Goal: Information Seeking & Learning: Check status

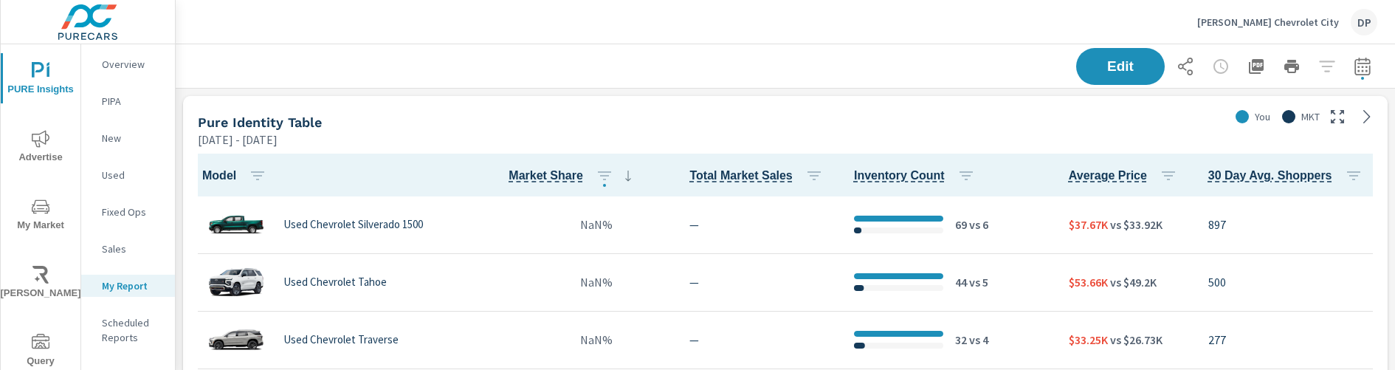
scroll to position [686, 1220]
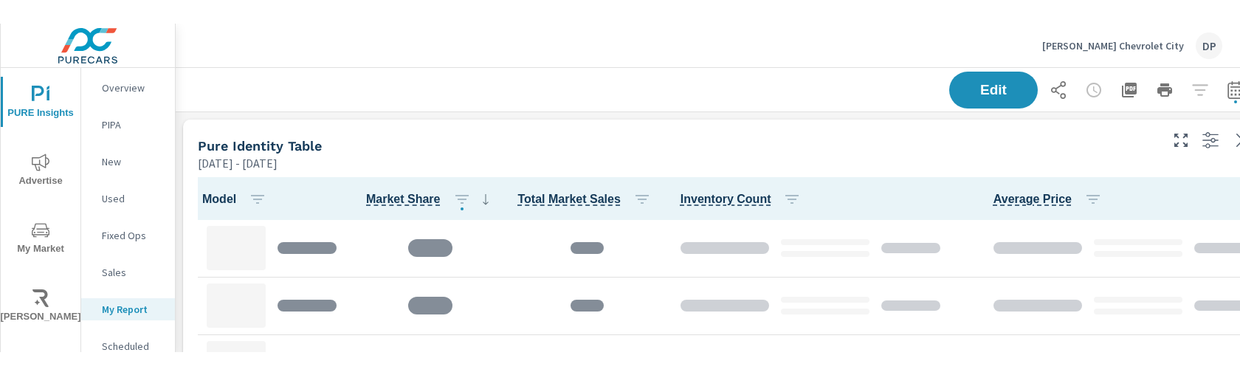
scroll to position [687, 1093]
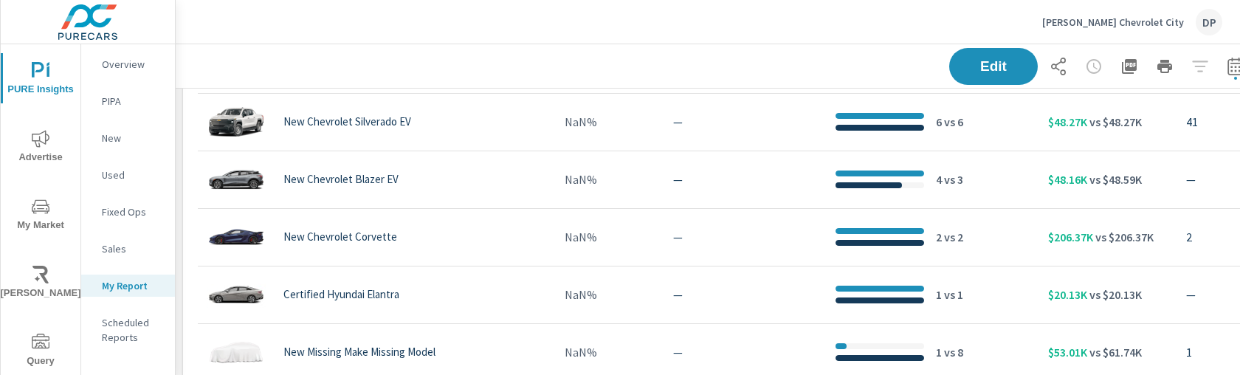
scroll to position [396, 0]
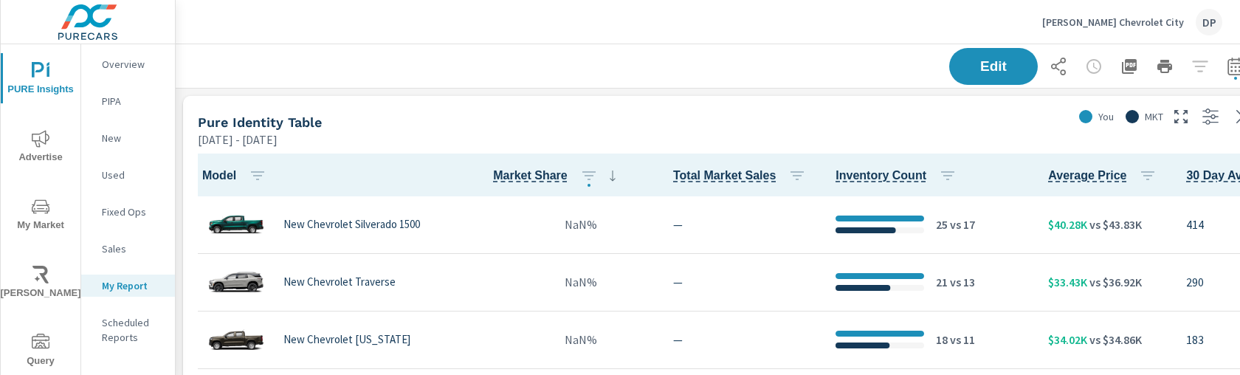
scroll to position [0, 27]
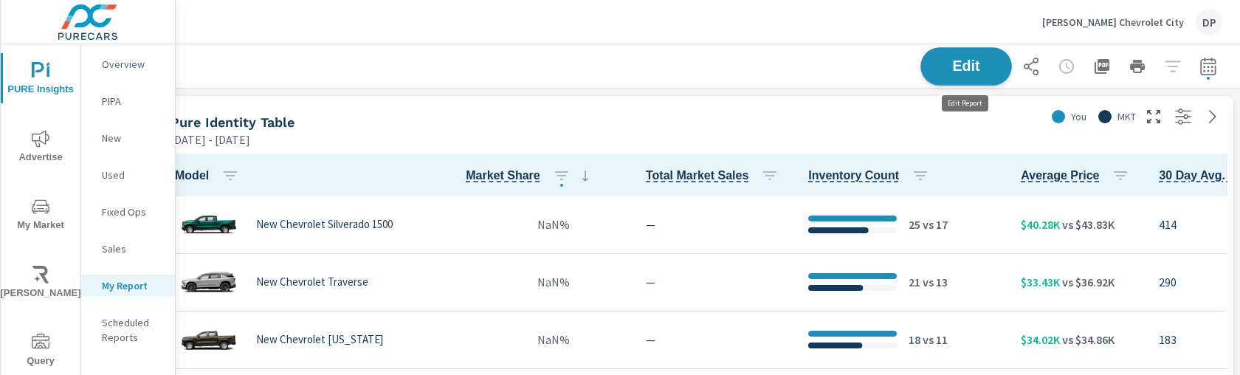
click at [923, 60] on button "Edit" at bounding box center [966, 66] width 92 height 38
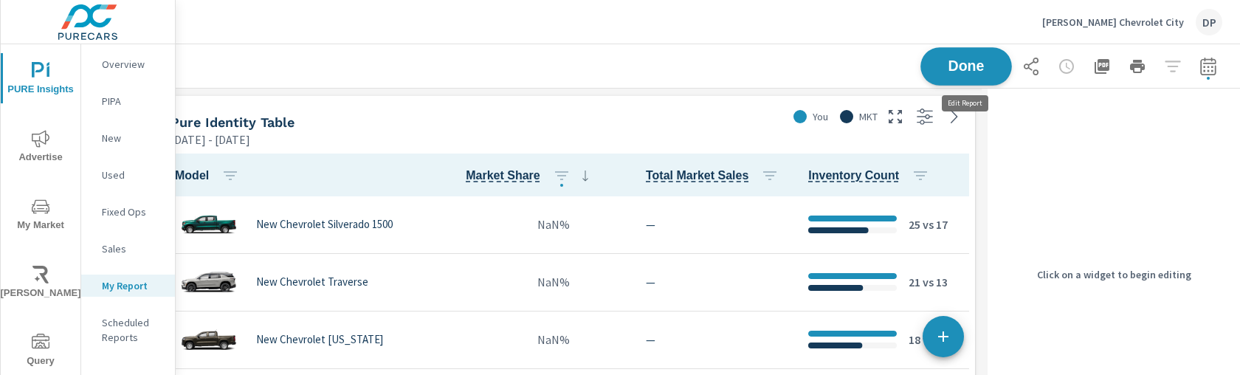
scroll to position [687, 835]
click at [759, 127] on div "Pure Identity Table" at bounding box center [475, 122] width 610 height 17
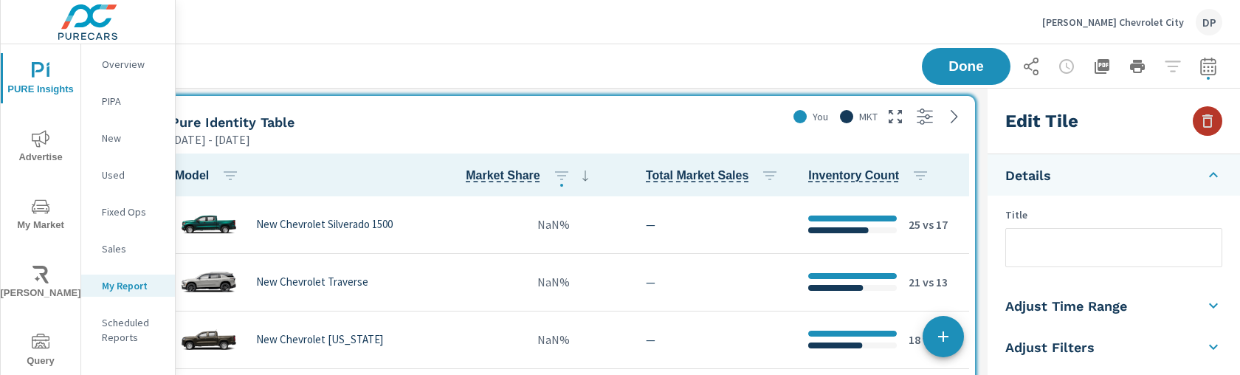
click at [1209, 125] on icon "button" at bounding box center [1208, 121] width 18 height 18
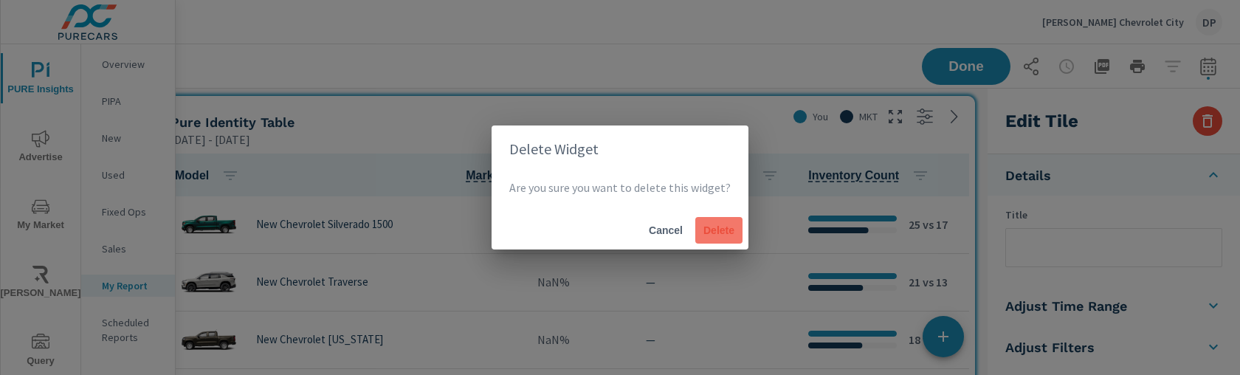
click at [709, 232] on span "Delete" at bounding box center [718, 230] width 35 height 13
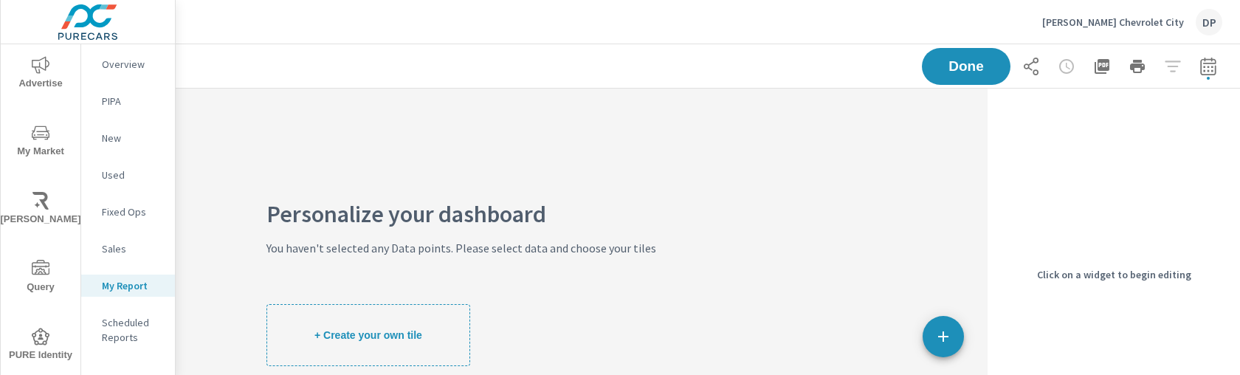
scroll to position [86, 0]
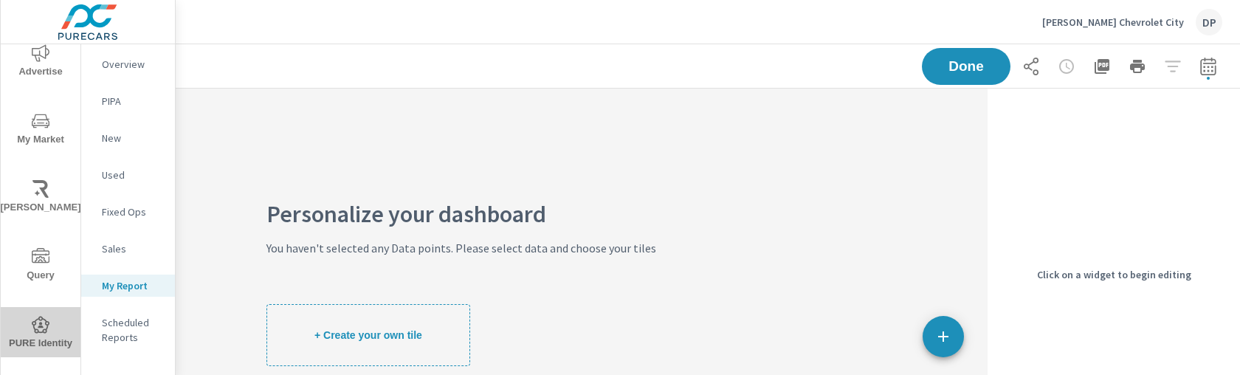
click at [41, 328] on icon "nav menu" at bounding box center [41, 325] width 18 height 18
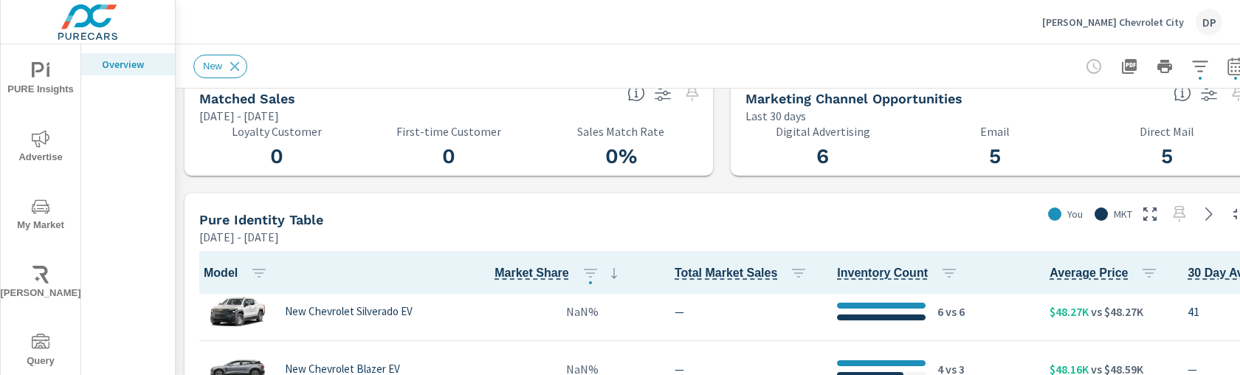
scroll to position [542, 0]
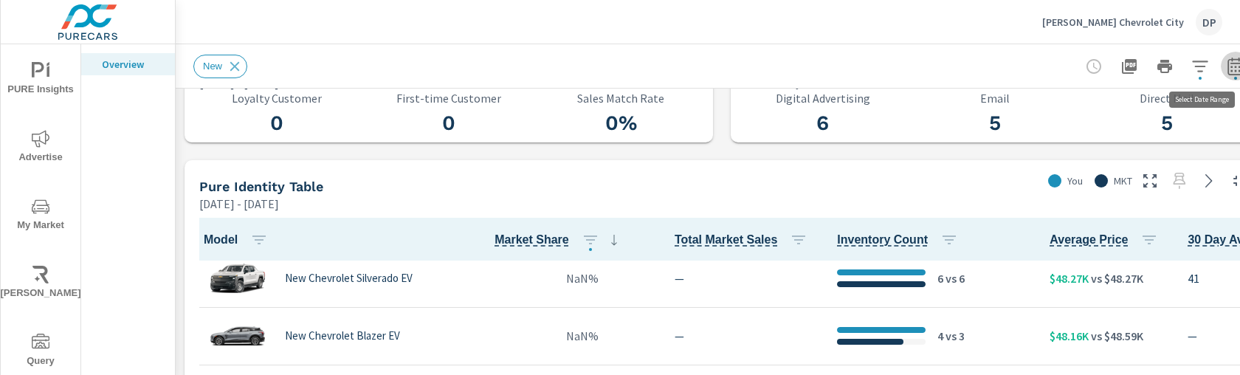
click at [1235, 72] on icon "button" at bounding box center [1236, 67] width 18 height 18
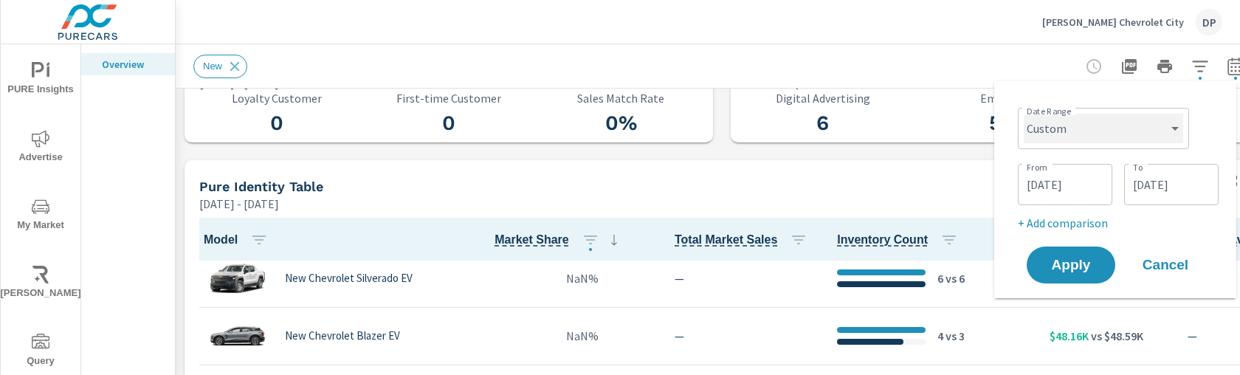
click at [1153, 139] on select "Custom Yesterday Last week Last 7 days Last 14 days Last 30 days Last 45 days L…" at bounding box center [1103, 129] width 159 height 30
select select "Last 6 months"
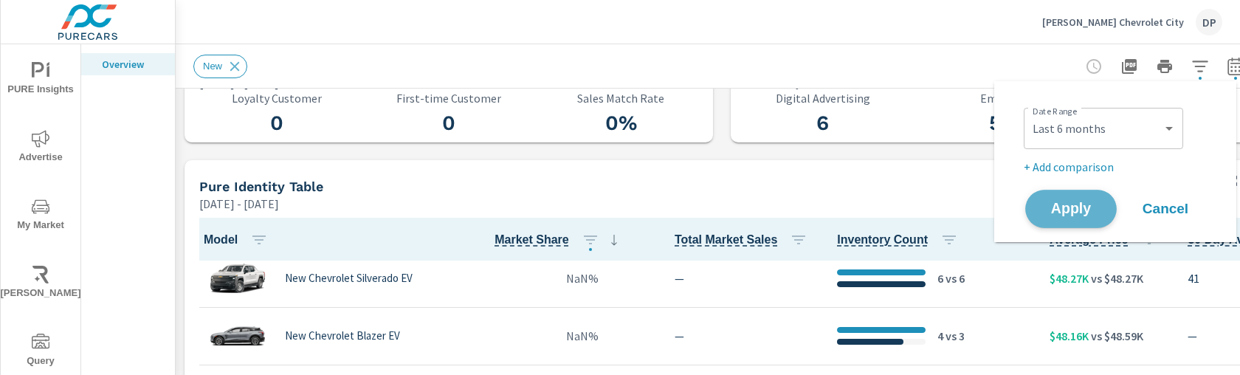
click at [1079, 202] on span "Apply" at bounding box center [1071, 209] width 61 height 14
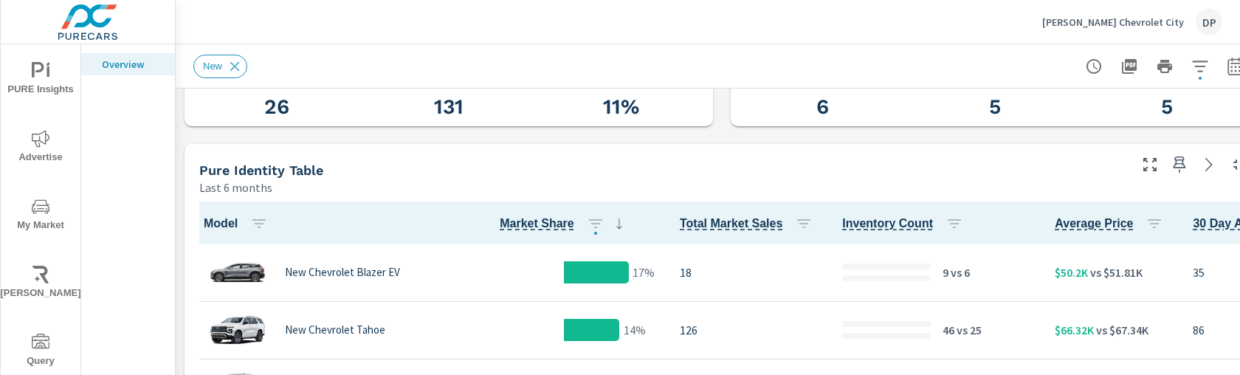
scroll to position [569, 0]
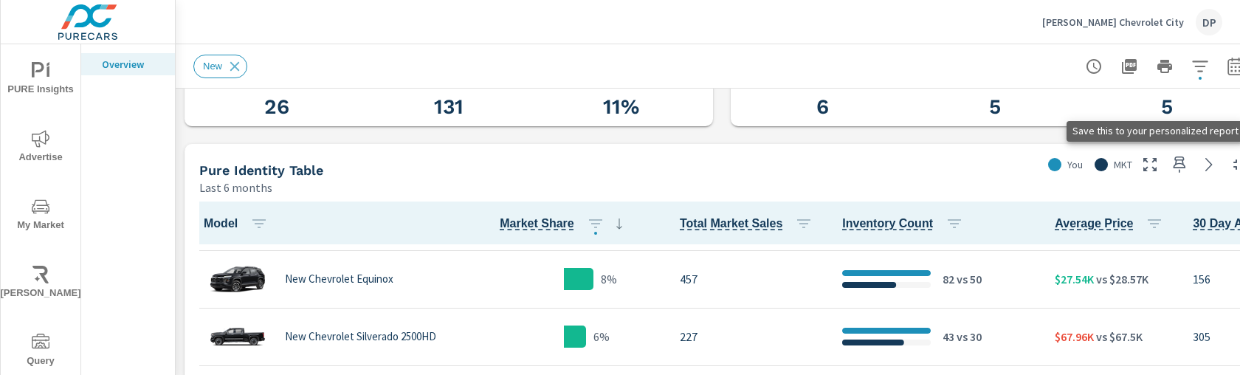
click at [1179, 168] on icon "button" at bounding box center [1180, 165] width 18 height 18
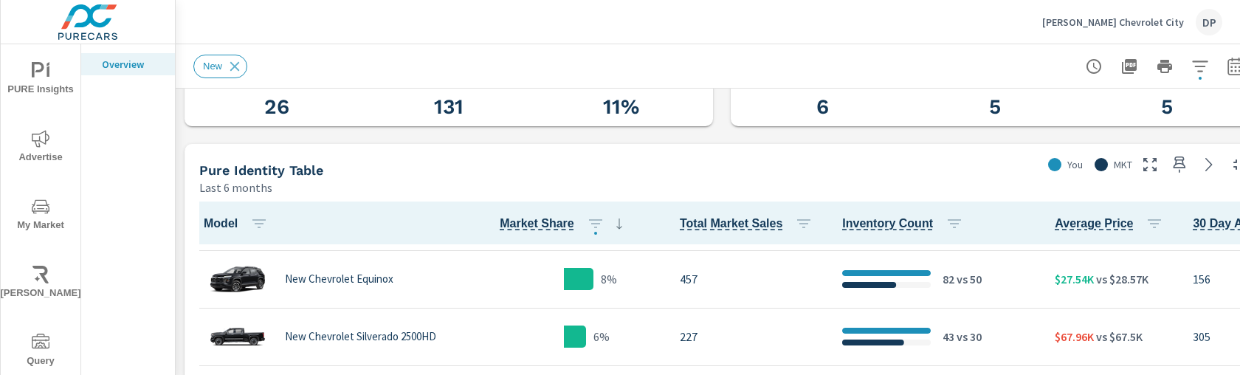
click at [33, 89] on span "PURE Insights" at bounding box center [40, 80] width 71 height 36
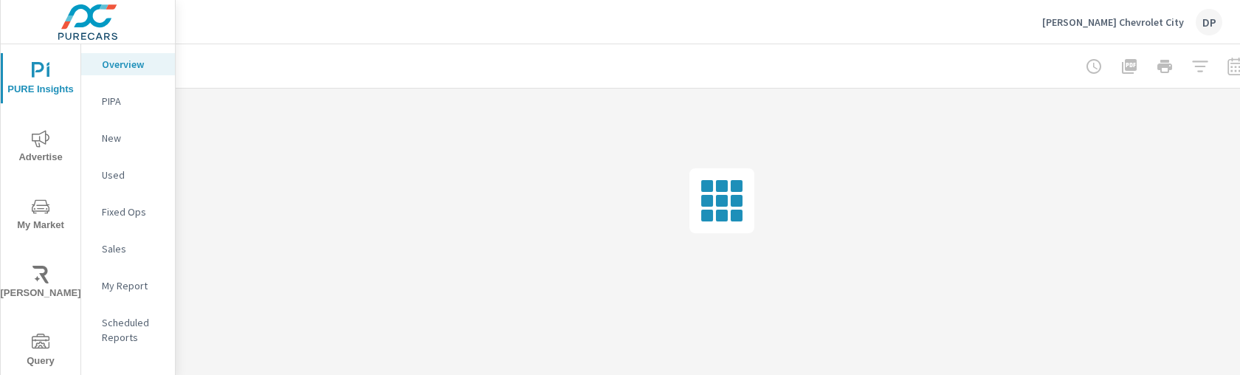
click at [130, 280] on p "My Report" at bounding box center [132, 285] width 61 height 15
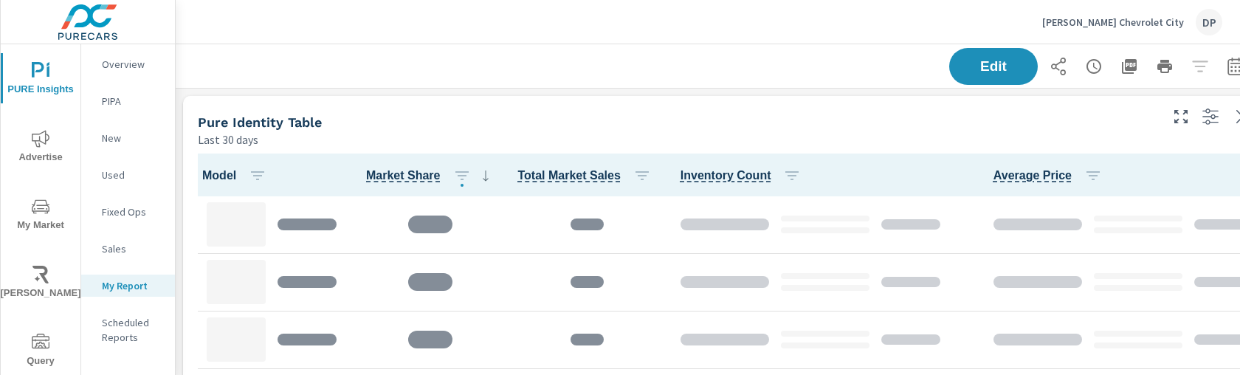
scroll to position [687, 1093]
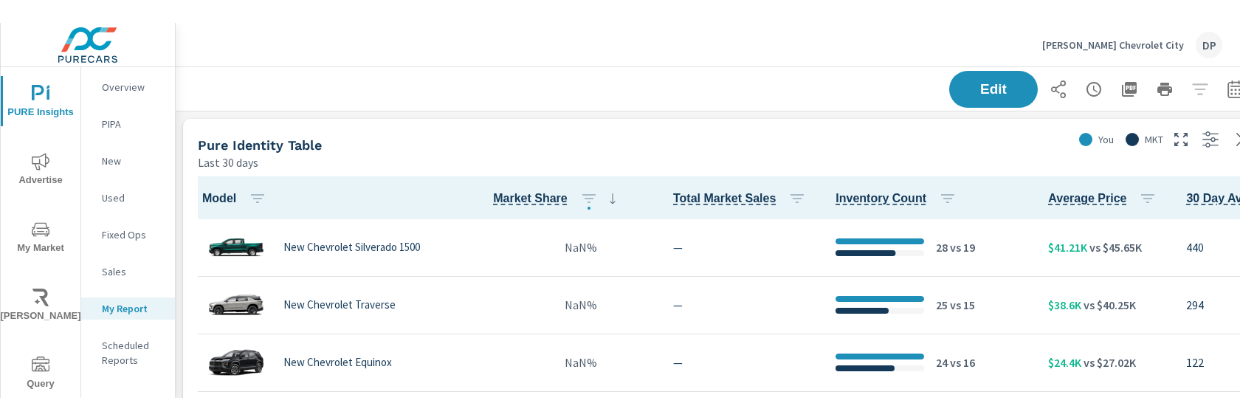
scroll to position [381, 0]
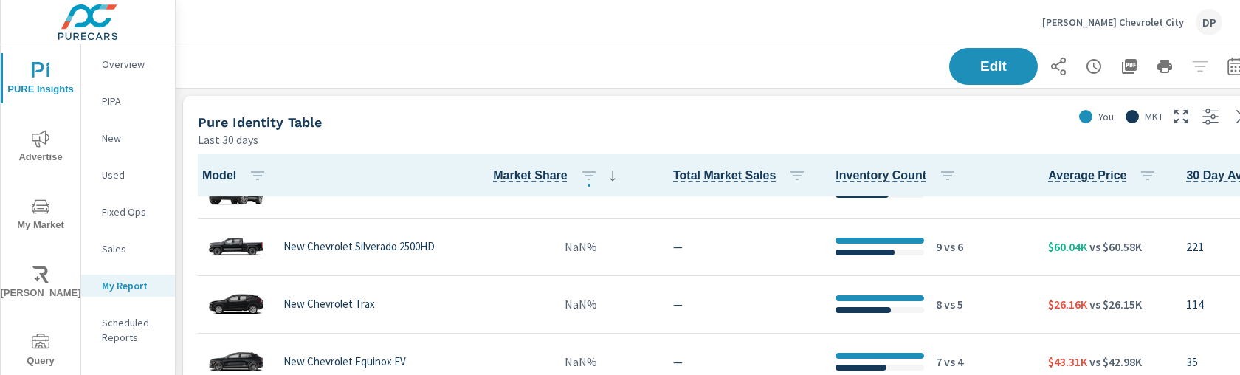
click at [528, 115] on div "Pure Identity Table" at bounding box center [632, 122] width 869 height 17
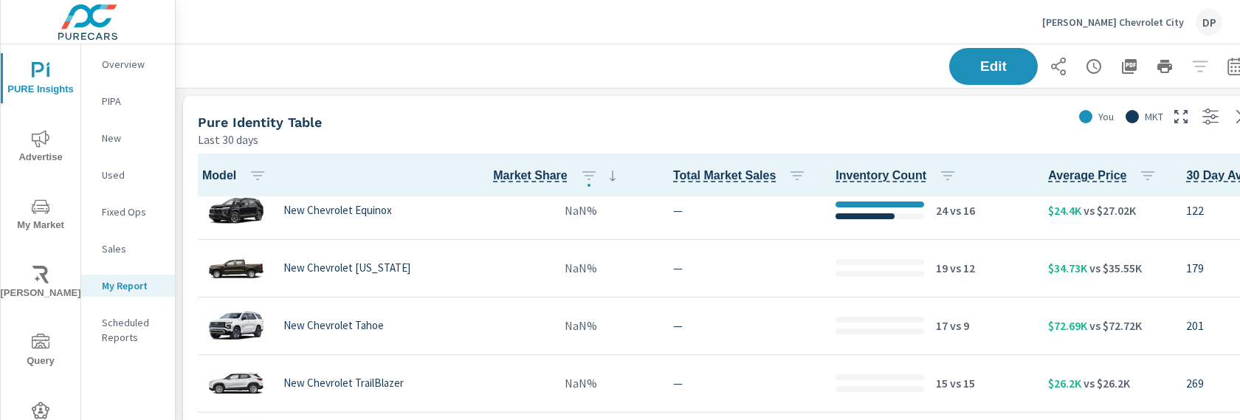
scroll to position [0, 0]
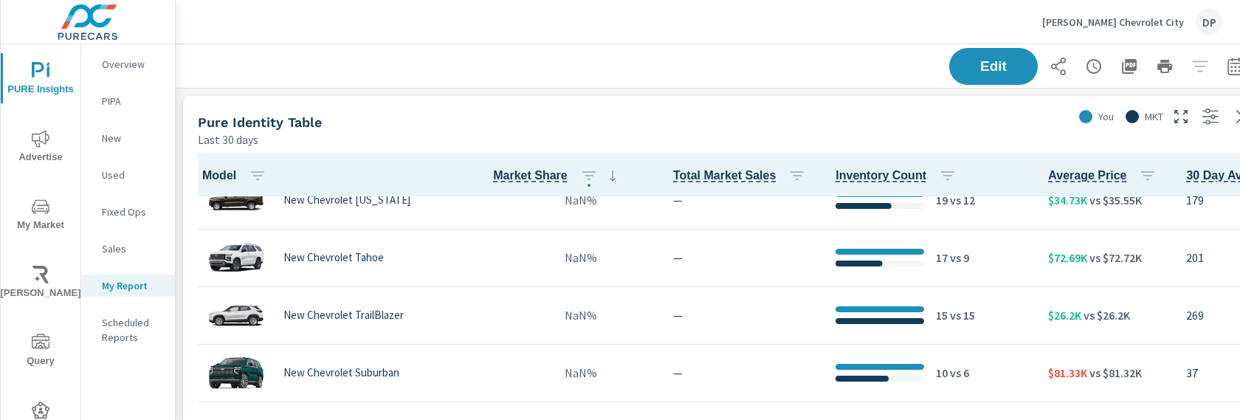
scroll to position [381, 0]
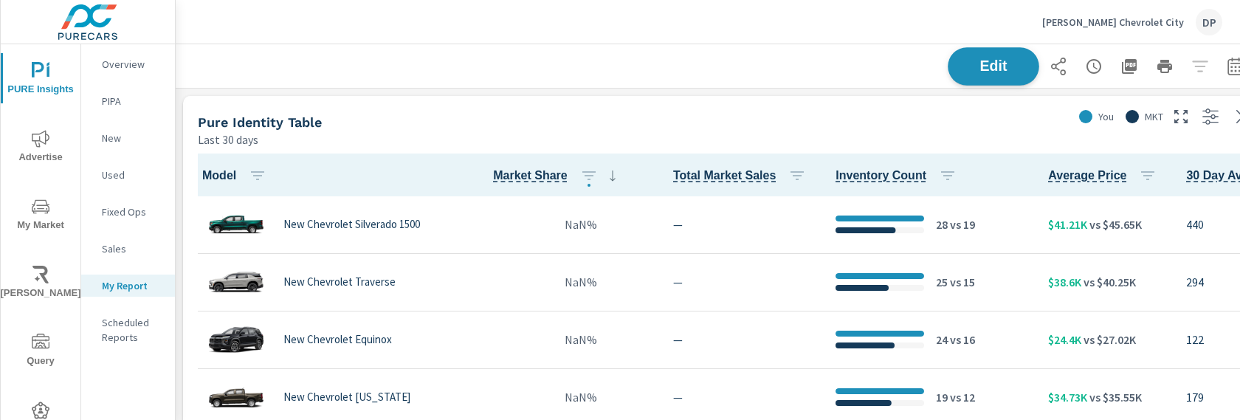
click at [1007, 78] on button "Edit" at bounding box center [994, 66] width 92 height 38
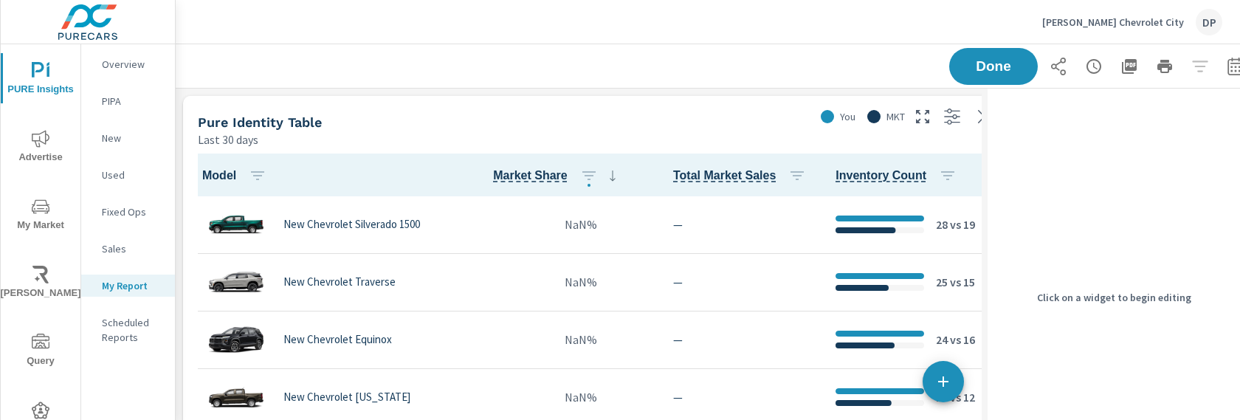
scroll to position [0, 27]
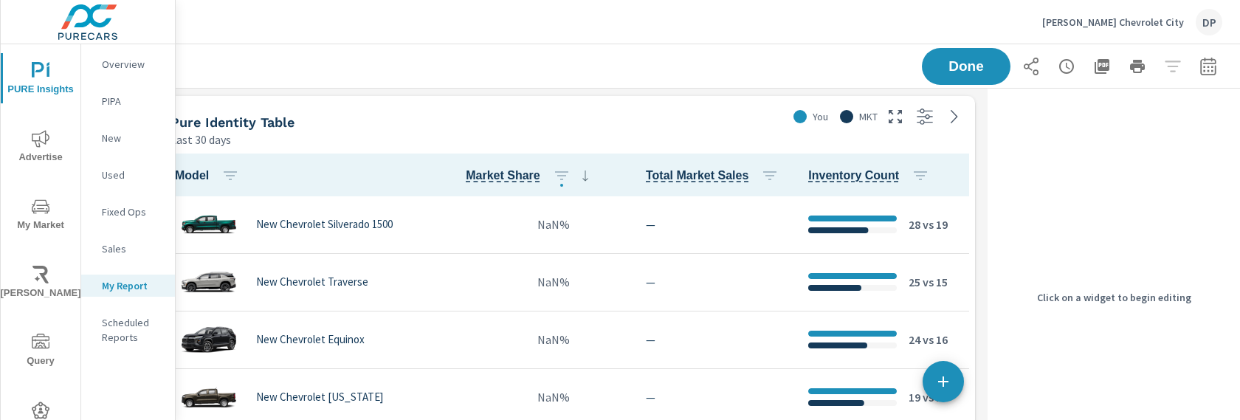
click at [784, 132] on div "Pure Identity Table Last 30 days" at bounding box center [471, 122] width 631 height 52
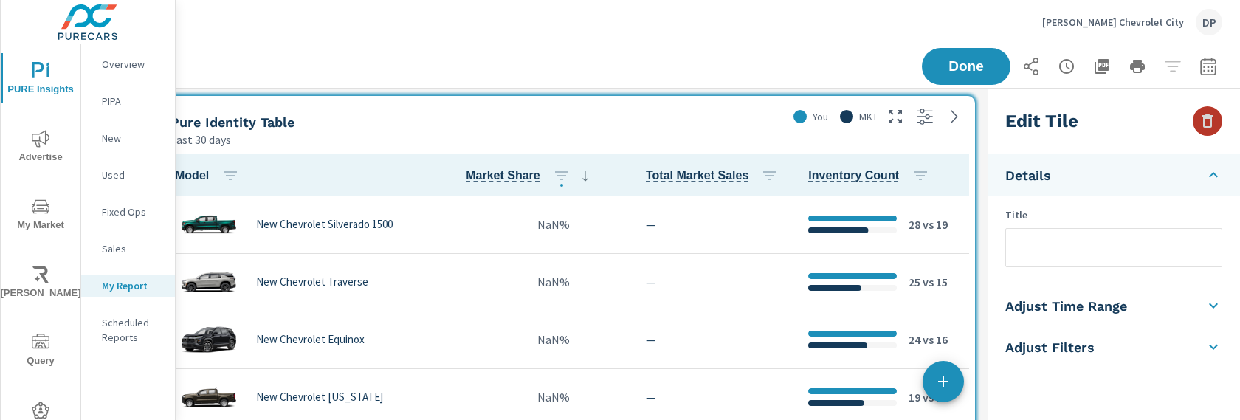
click at [1205, 128] on icon "button" at bounding box center [1208, 121] width 18 height 18
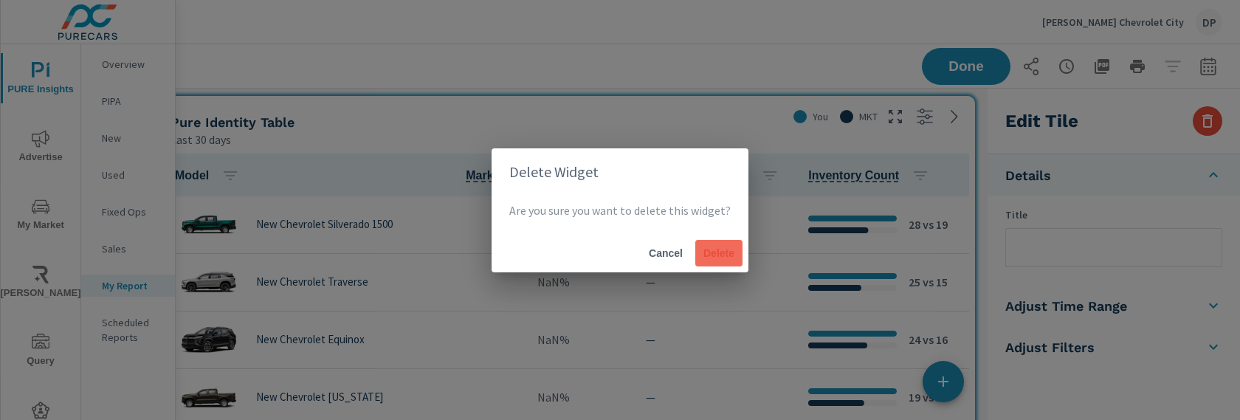
click at [732, 254] on span "Delete" at bounding box center [718, 253] width 35 height 13
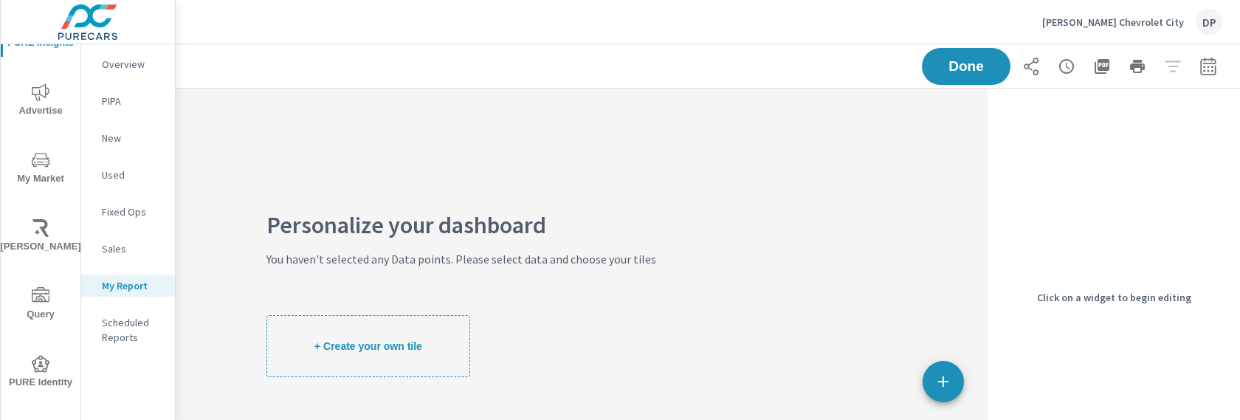
scroll to position [54, 0]
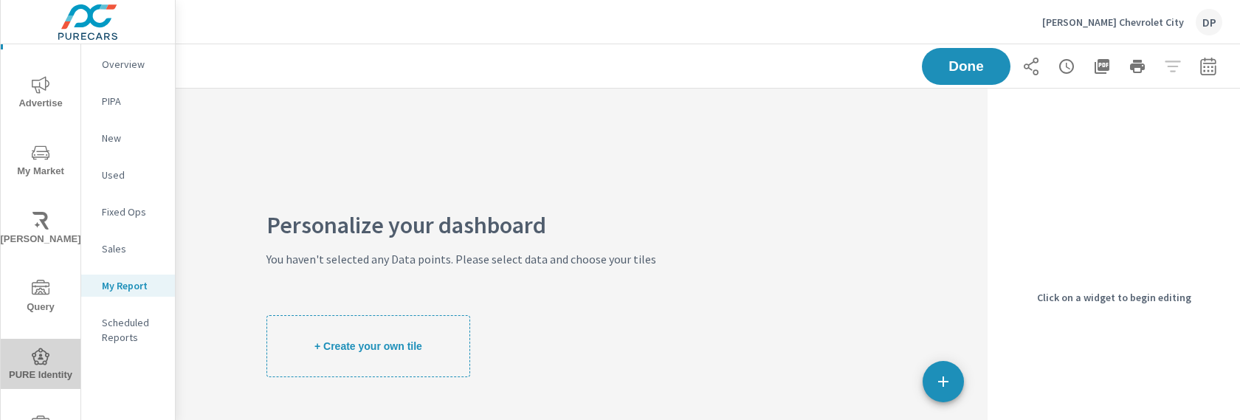
click at [38, 328] on icon "nav menu" at bounding box center [41, 356] width 18 height 17
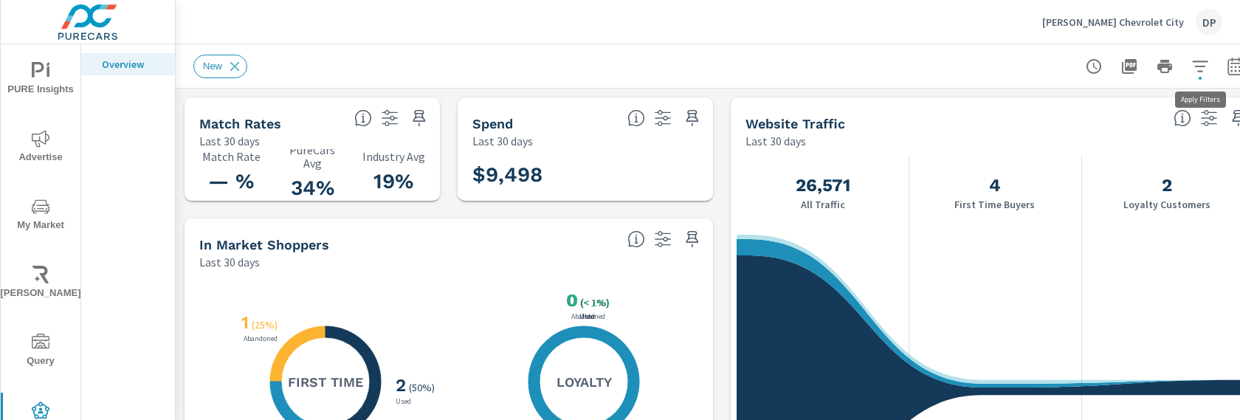
scroll to position [569, 0]
click at [1191, 73] on icon "button" at bounding box center [1200, 67] width 18 height 18
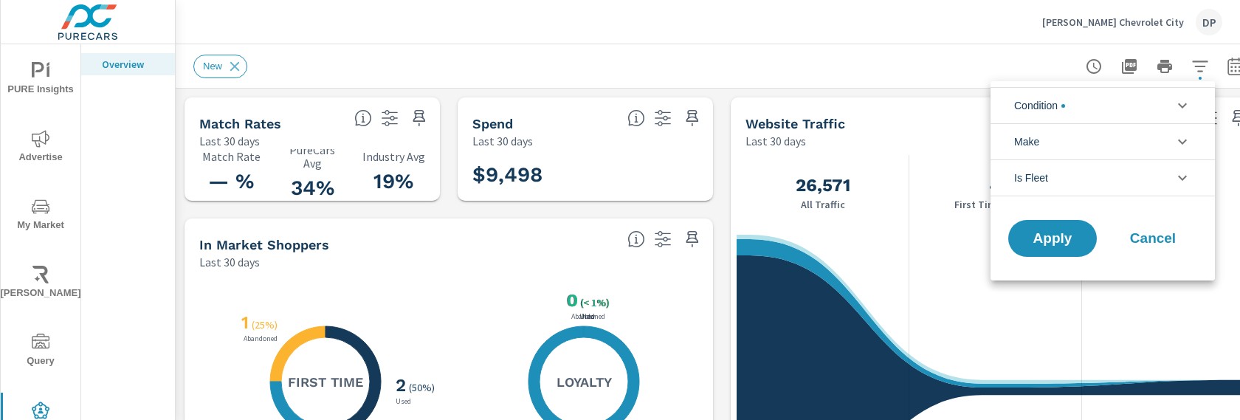
click at [1151, 99] on li "Condition" at bounding box center [1102, 105] width 224 height 36
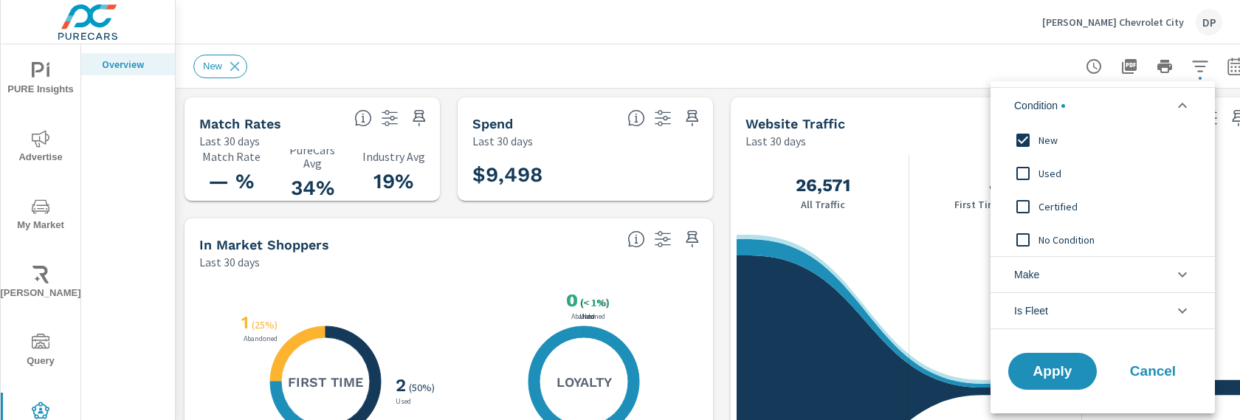
click at [1040, 203] on span "Certified" at bounding box center [1119, 207] width 162 height 18
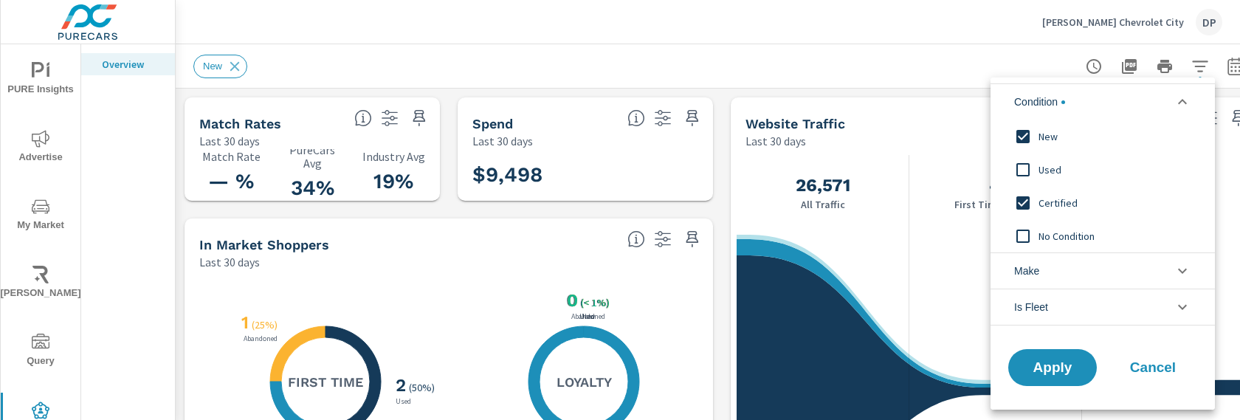
click at [1035, 238] on input "filter options" at bounding box center [1022, 236] width 31 height 31
click at [1033, 229] on input "filter options" at bounding box center [1022, 236] width 31 height 31
click at [1040, 328] on span "Apply" at bounding box center [1052, 368] width 61 height 14
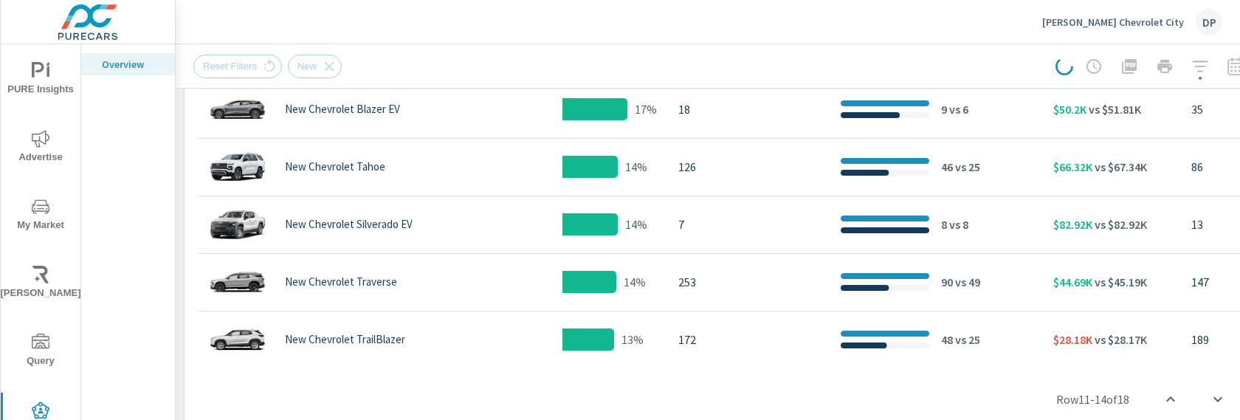
scroll to position [0, 1]
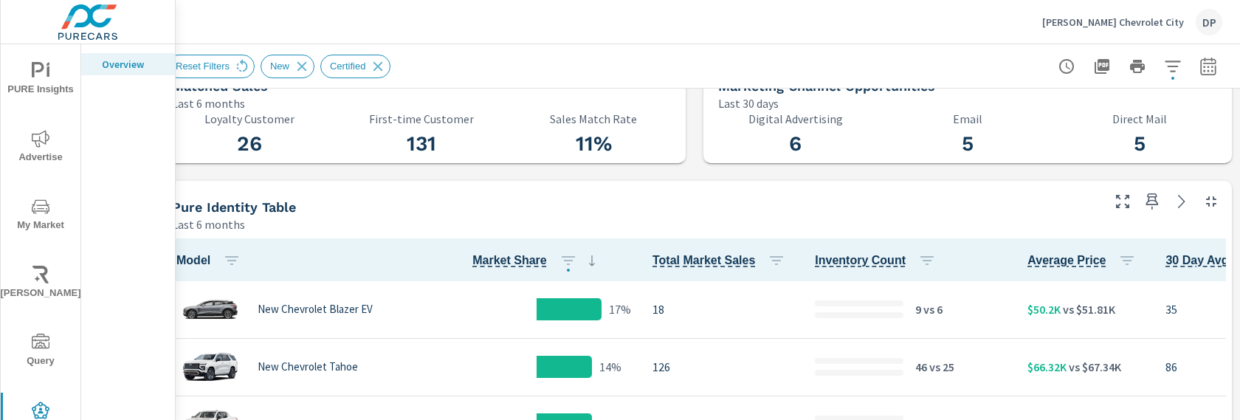
scroll to position [569, 0]
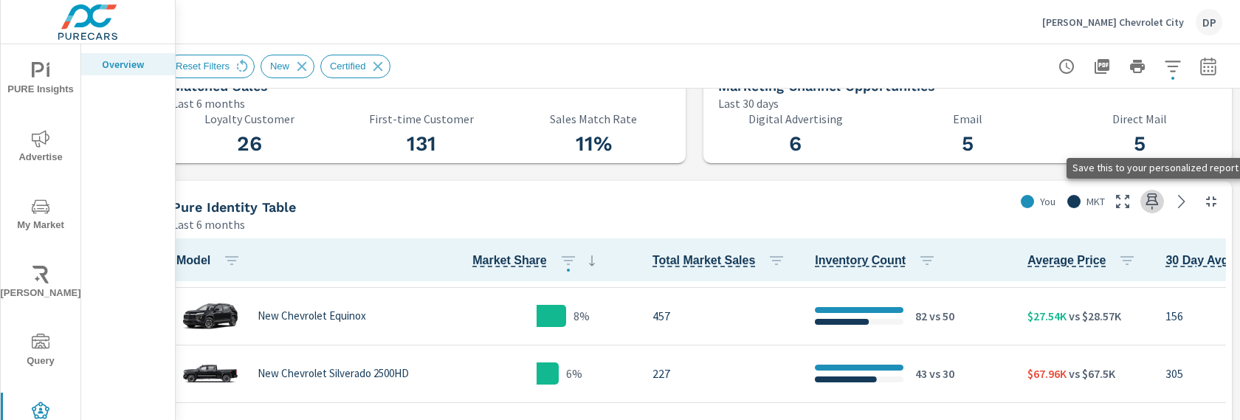
click at [1143, 199] on icon "button" at bounding box center [1152, 202] width 18 height 18
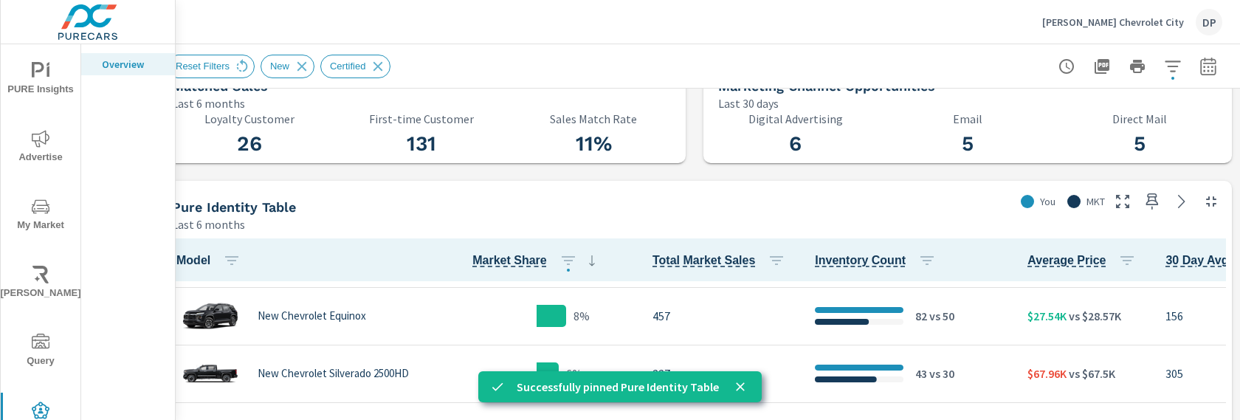
click at [568, 196] on div "Pure Identity Table Last 6 months" at bounding box center [585, 207] width 857 height 52
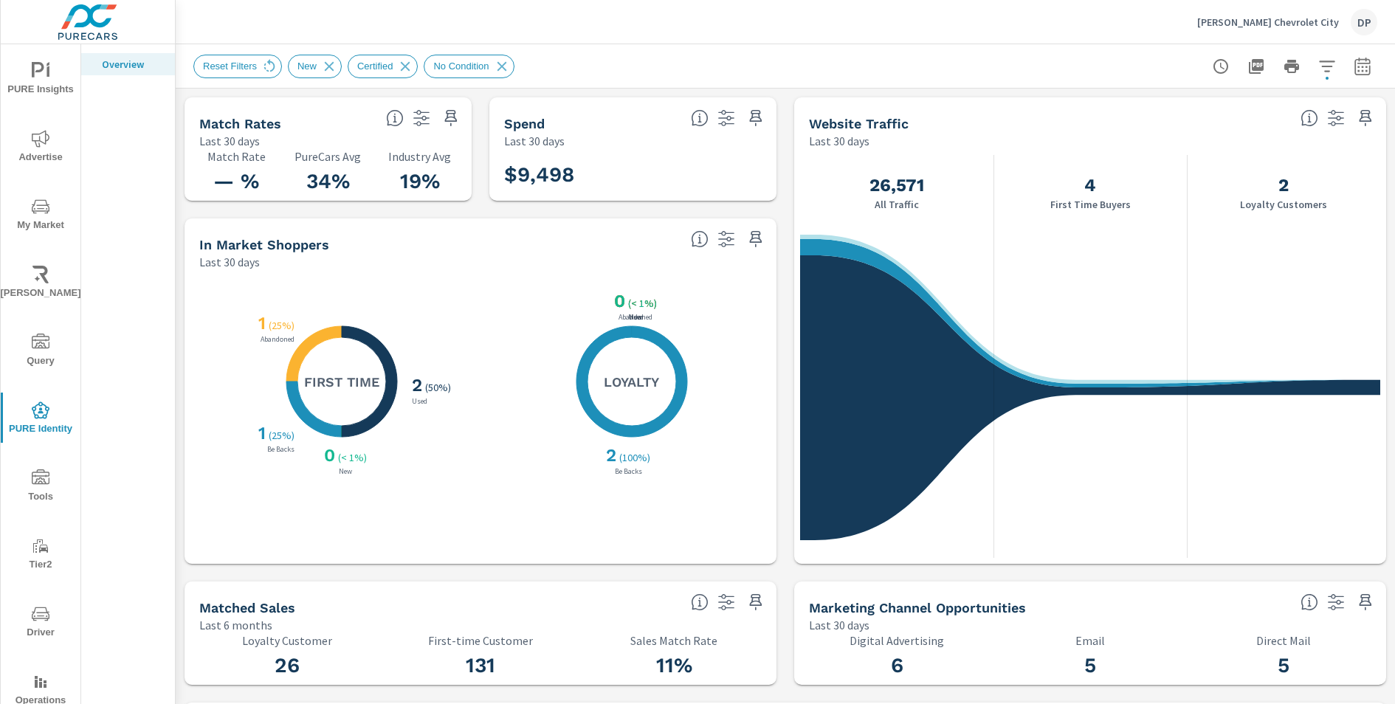
scroll to position [749, 0]
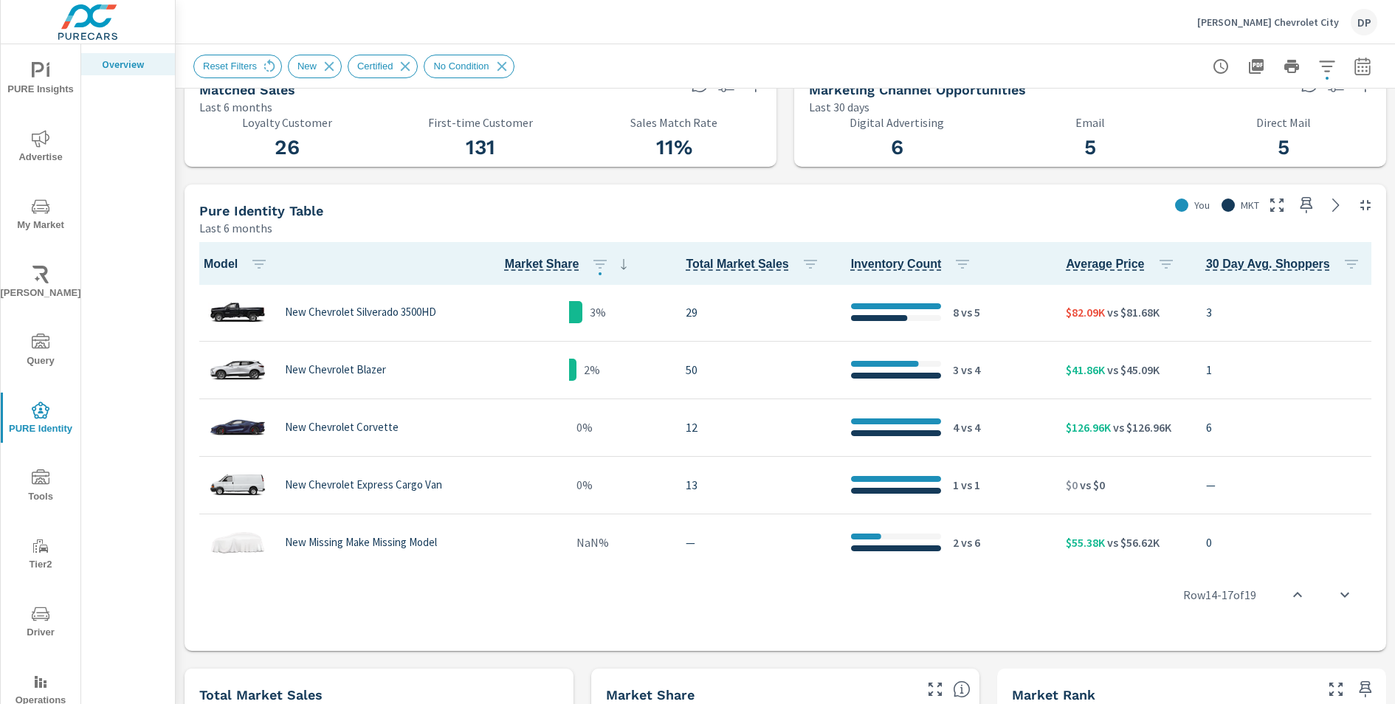
click at [42, 61] on button "PURE Insights" at bounding box center [41, 78] width 80 height 50
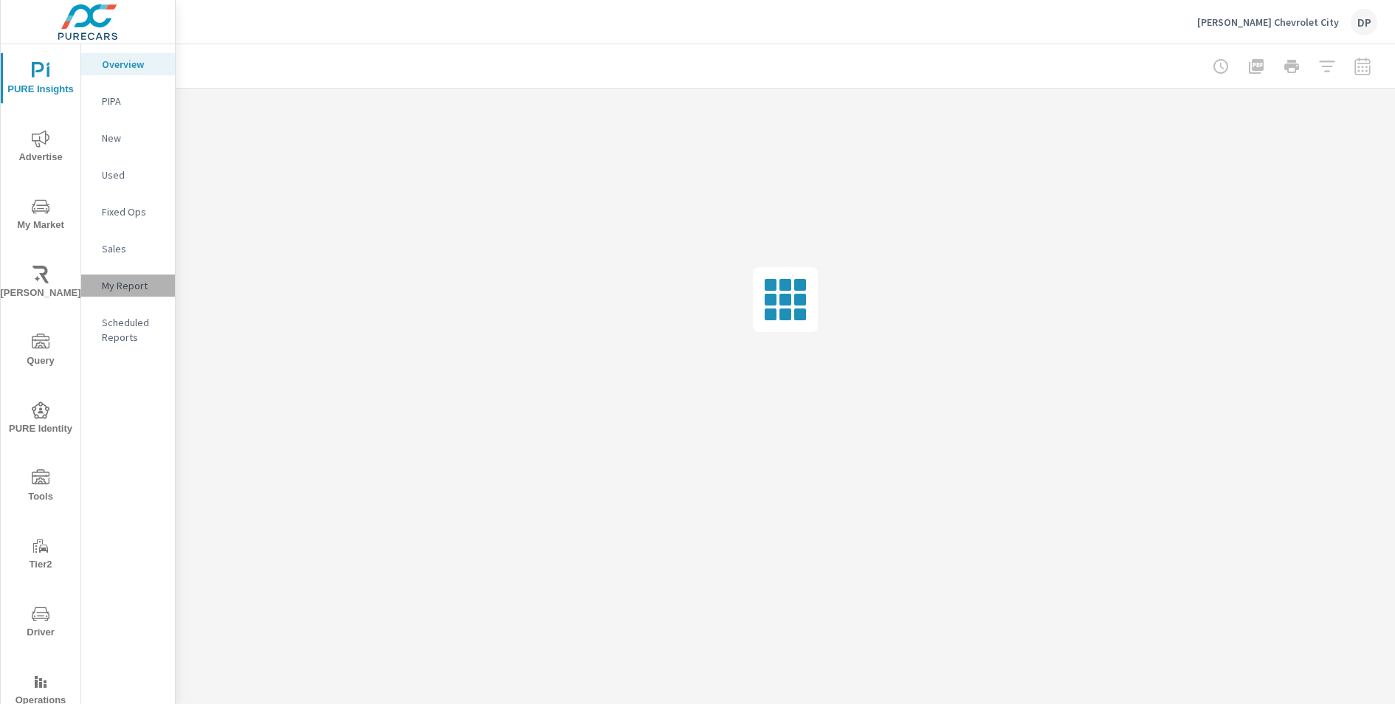
click at [121, 287] on p "My Report" at bounding box center [132, 285] width 61 height 15
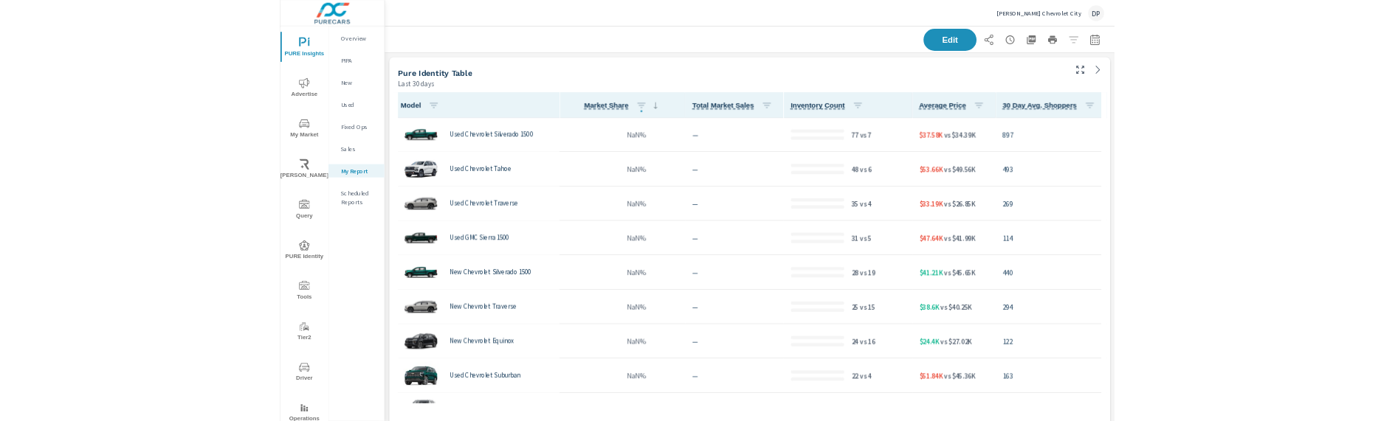
scroll to position [2274, 0]
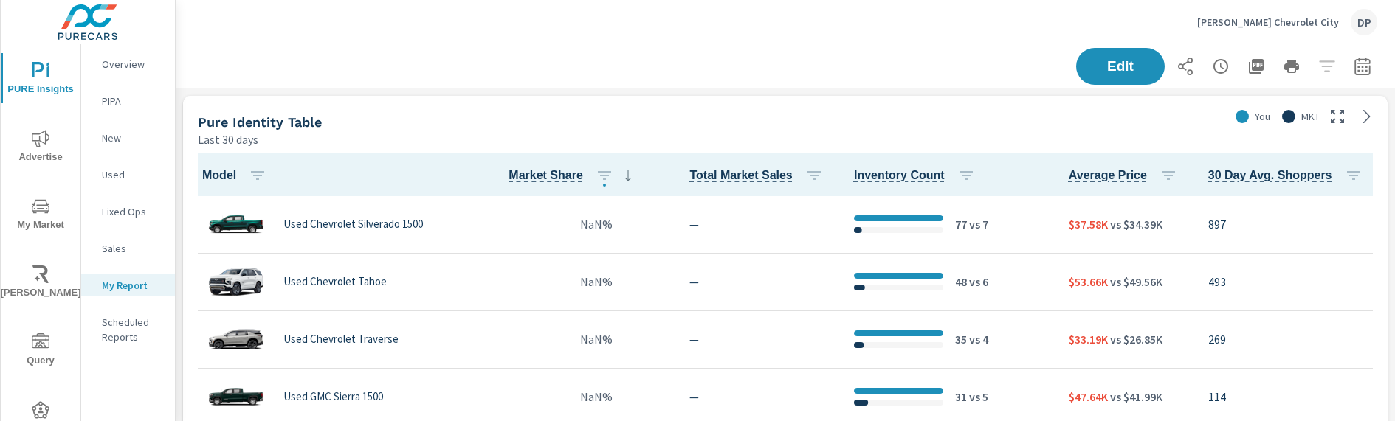
scroll to position [2274, 0]
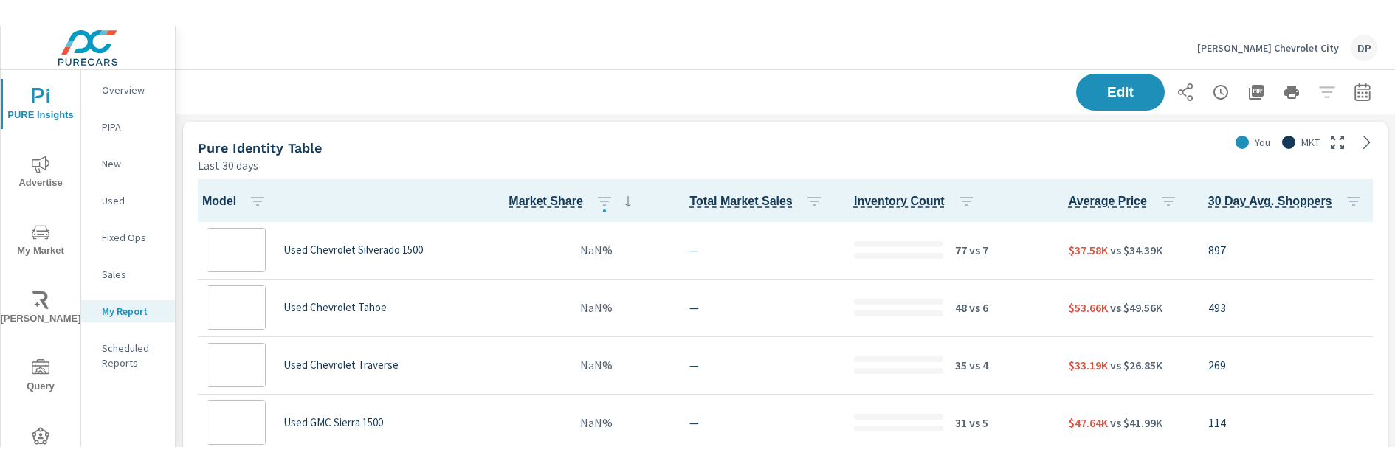
scroll to position [2274, 0]
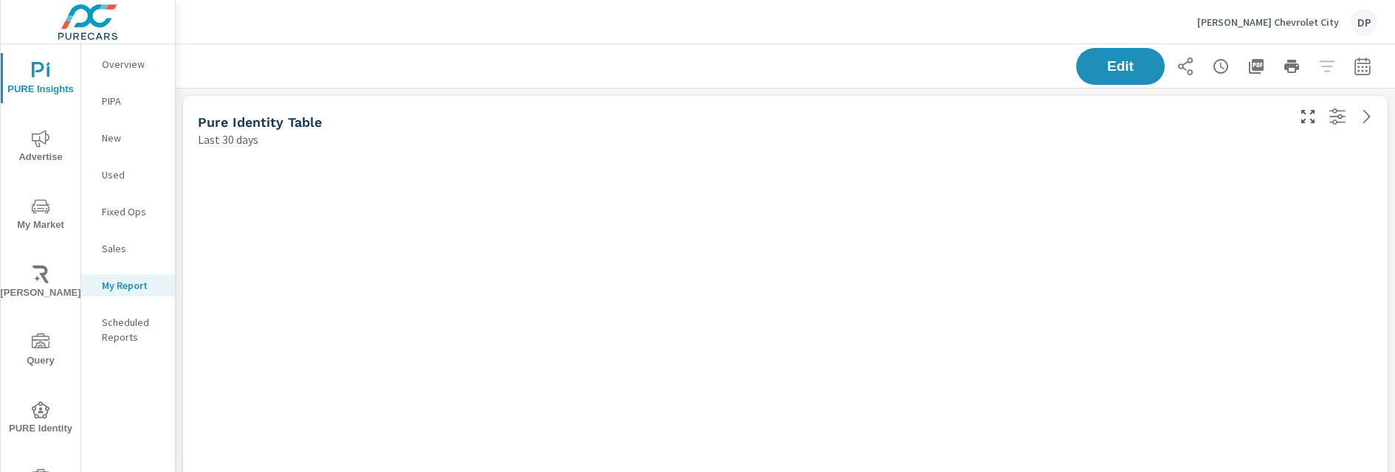
scroll to position [686, 1220]
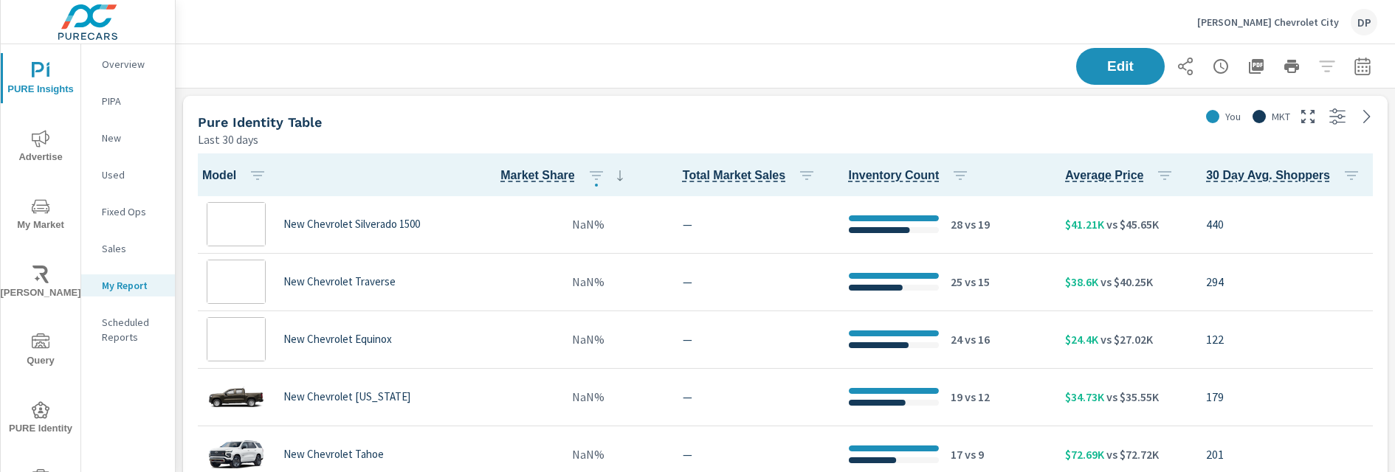
scroll to position [399, 0]
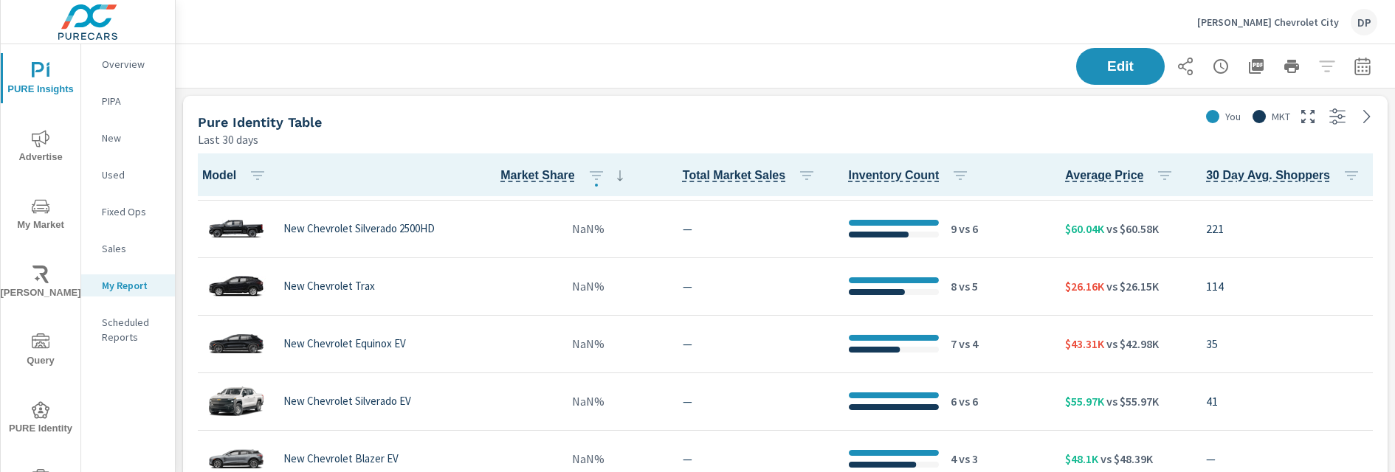
click at [506, 97] on div "Pure Identity Table Last 30 days" at bounding box center [691, 122] width 1016 height 52
